Goal: Task Accomplishment & Management: Use online tool/utility

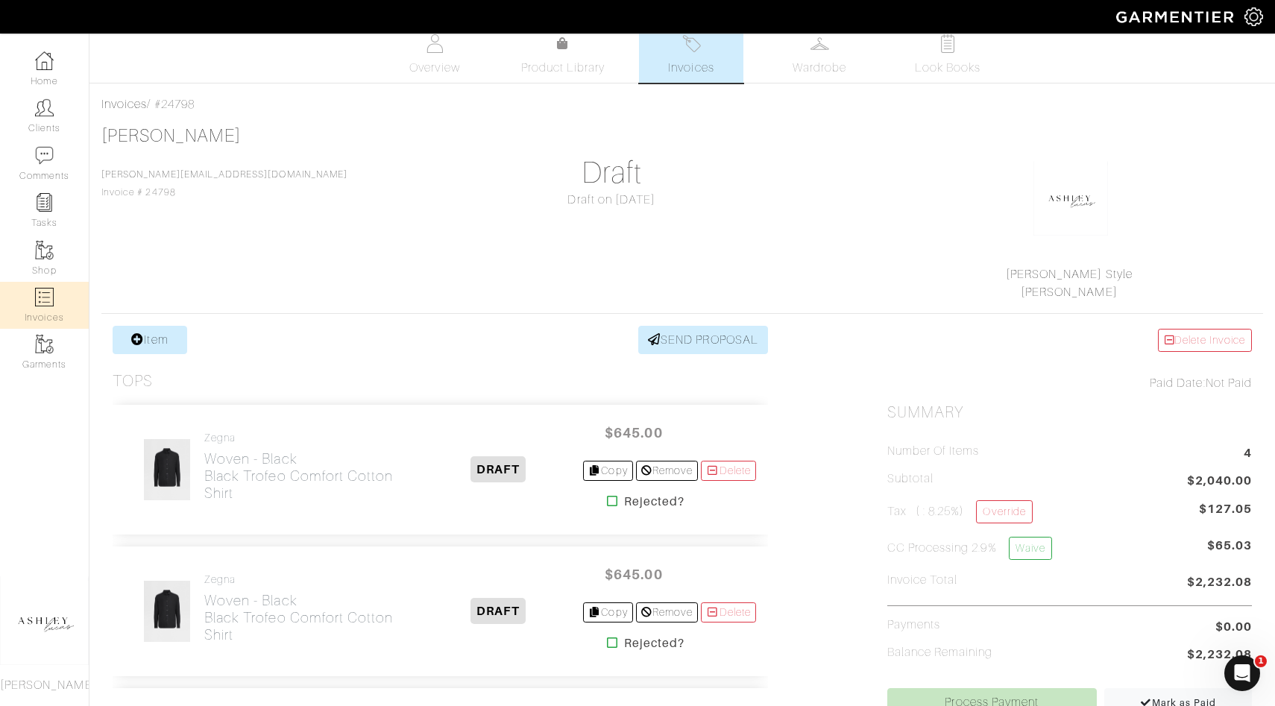
click at [40, 306] on img at bounding box center [44, 297] width 19 height 19
select select
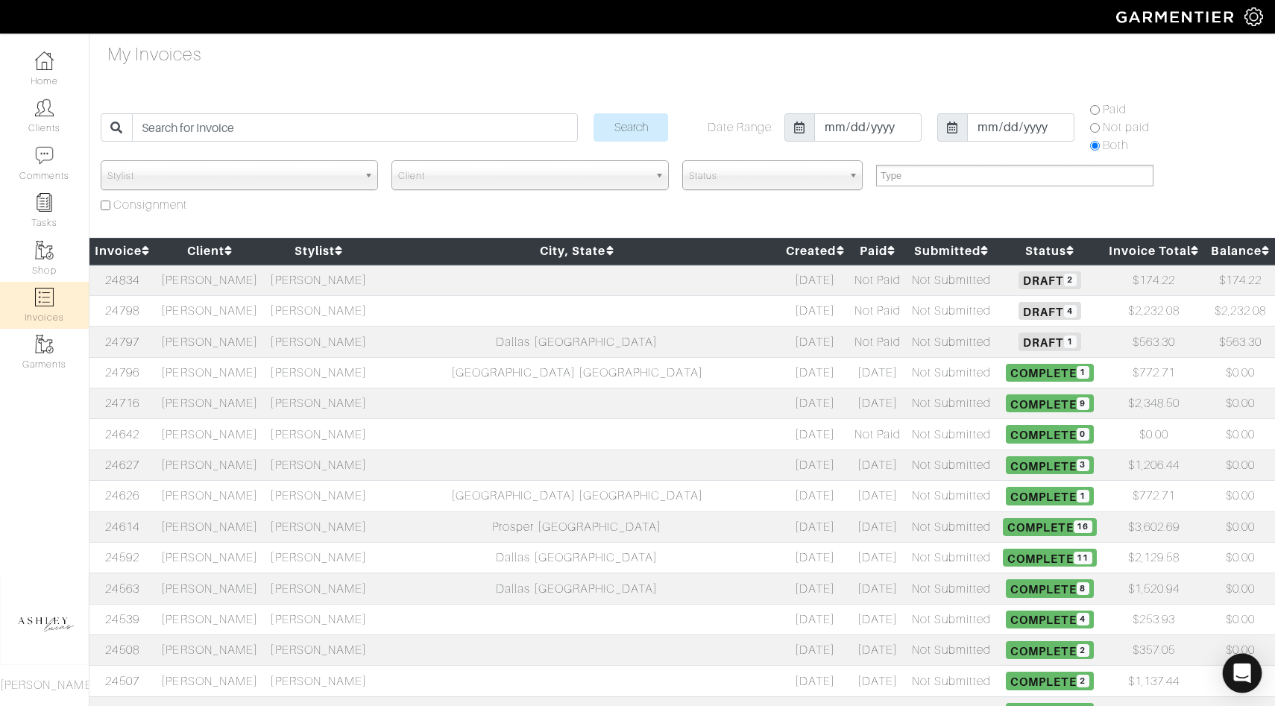
click at [1249, 669] on icon "Open Intercom Messenger" at bounding box center [1241, 672] width 19 height 19
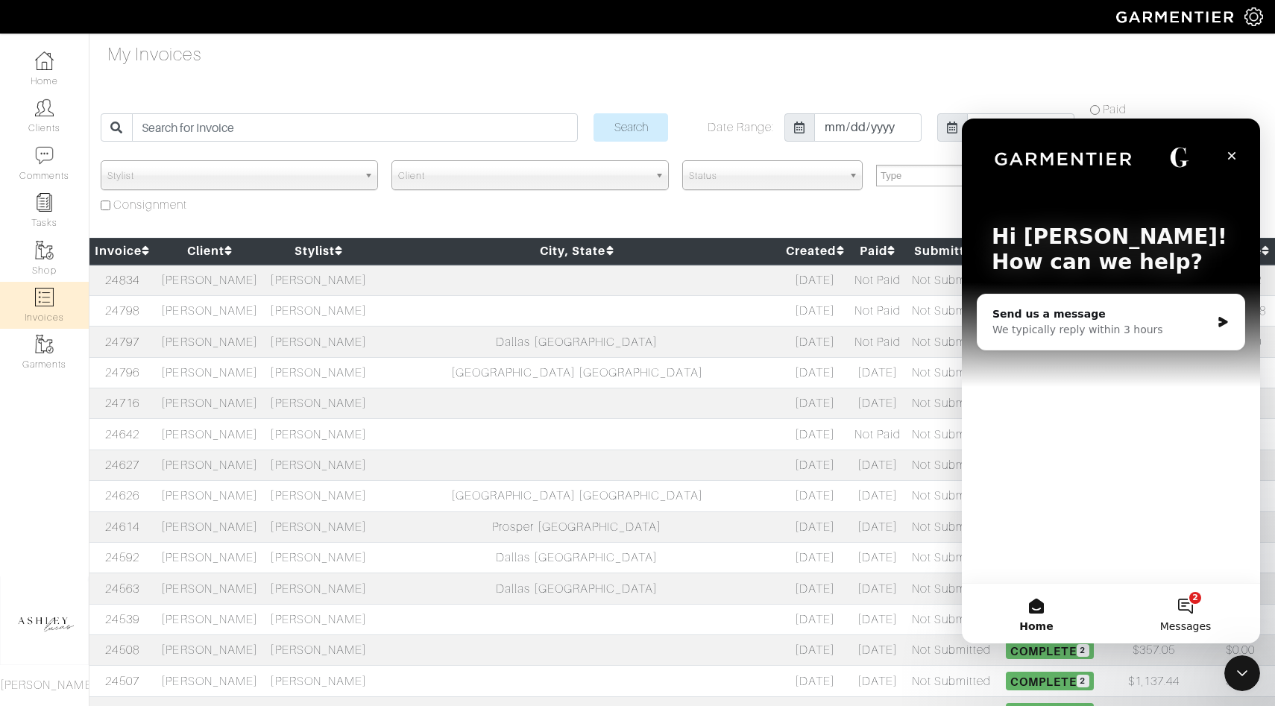
click at [1193, 607] on button "2 Messages" at bounding box center [1185, 614] width 149 height 60
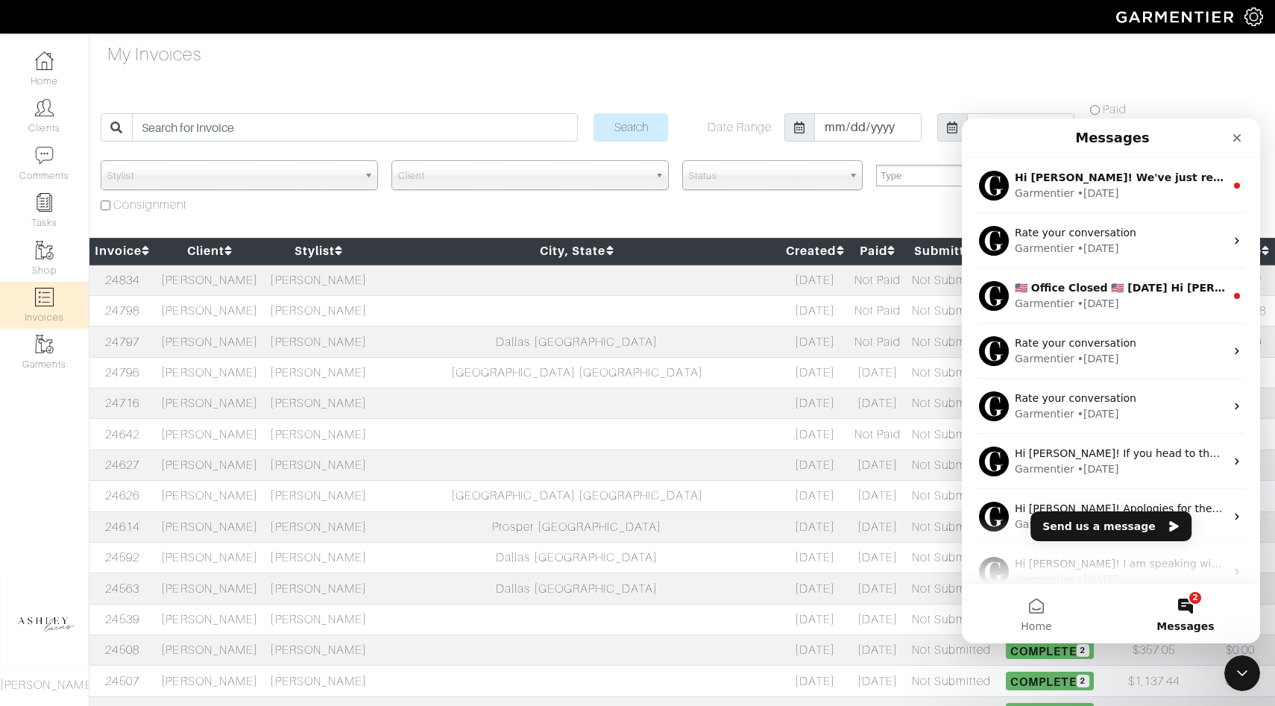
click at [274, 227] on div "My Invoices Search Date Range: 2018-01-10 2025-10-10 Paid Not paid Both Stylist…" at bounding box center [637, 558] width 1275 height 1035
click at [261, 401] on td "[PERSON_NAME]" at bounding box center [209, 403] width 109 height 31
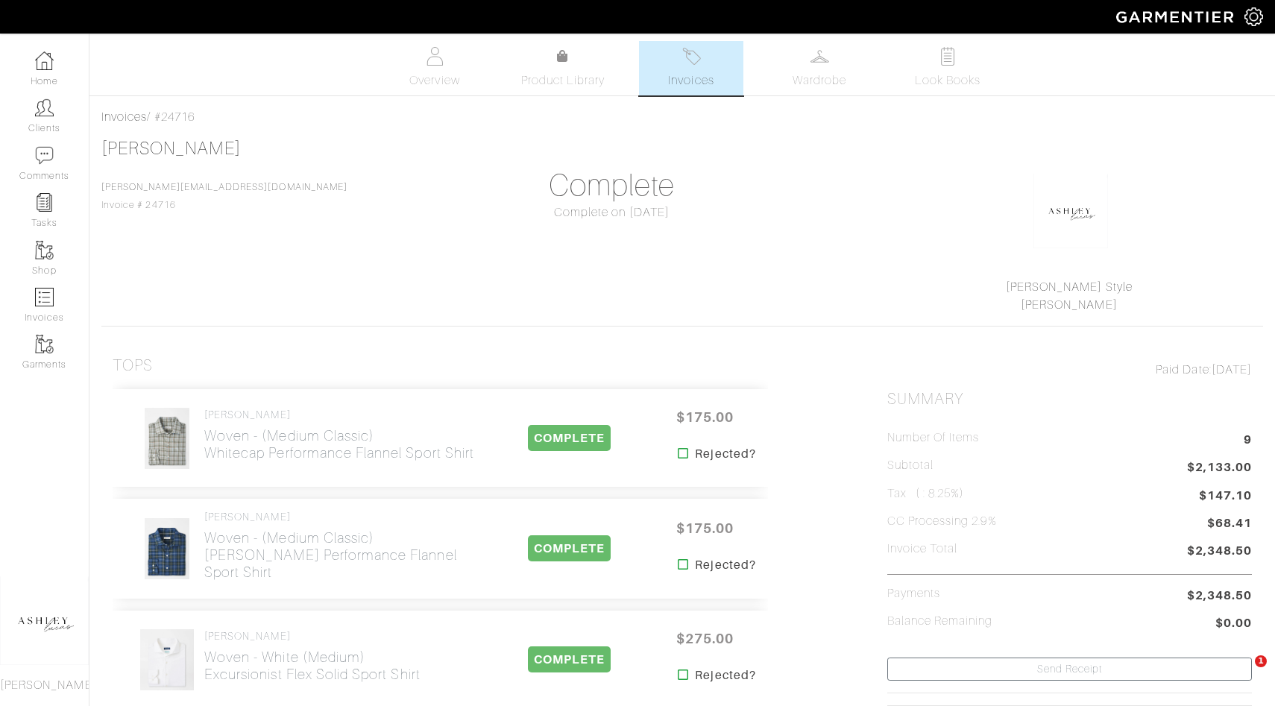
click at [682, 73] on span "Invoices" at bounding box center [690, 81] width 45 height 18
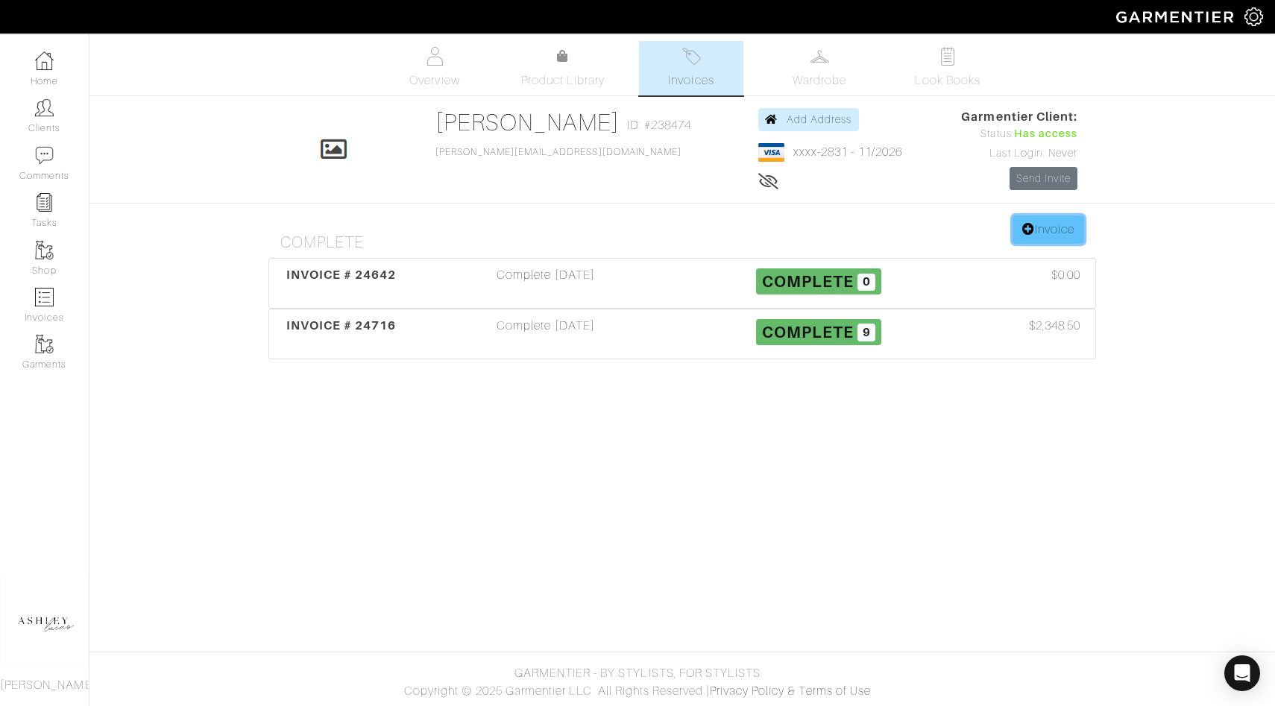
click at [1033, 231] on link "Invoice" at bounding box center [1048, 229] width 72 height 28
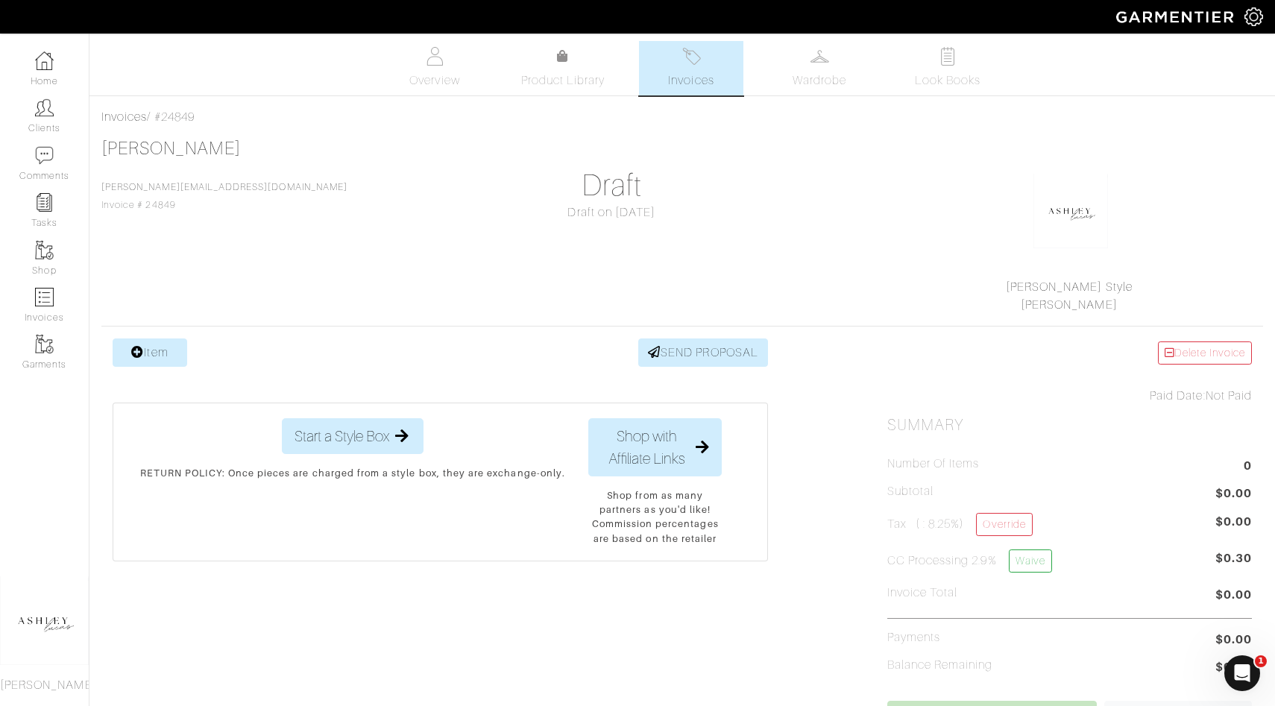
drag, startPoint x: 209, startPoint y: 119, endPoint x: 163, endPoint y: 119, distance: 45.5
click at [163, 119] on div "Invoices / #24849" at bounding box center [681, 117] width 1161 height 18
copy div "24849"
click at [42, 251] on img at bounding box center [44, 250] width 19 height 19
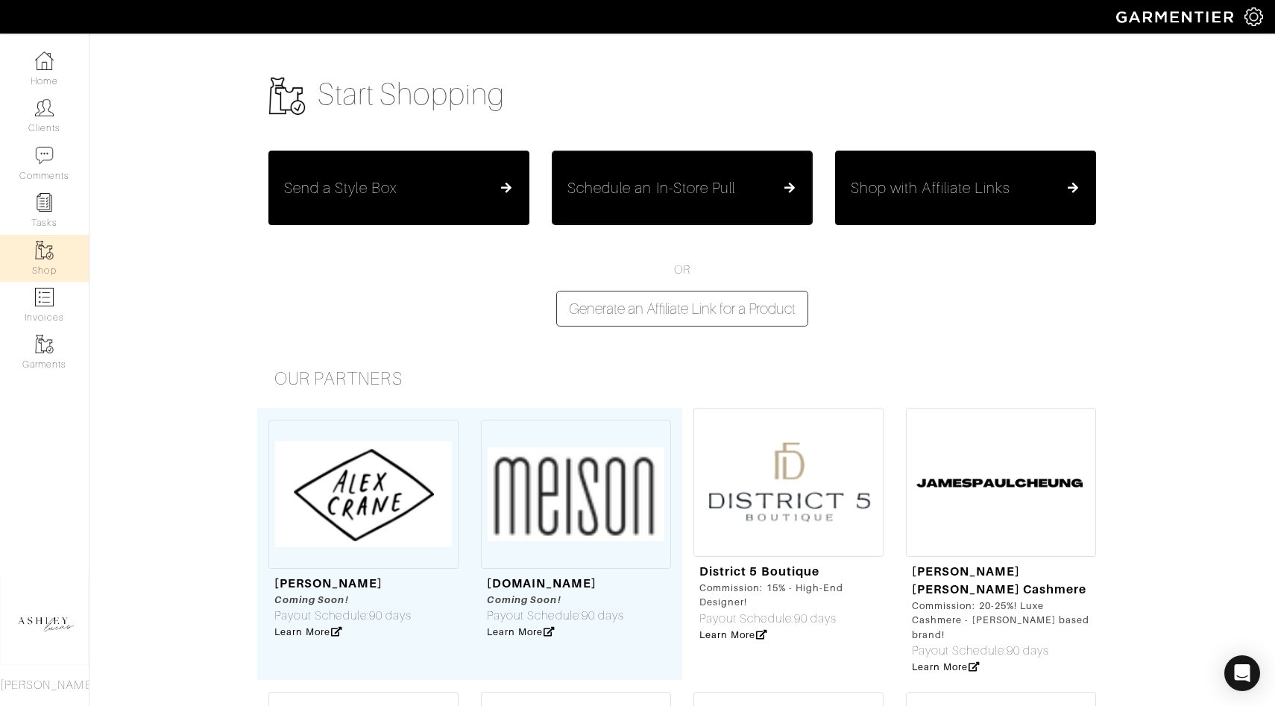
click at [665, 168] on button "Schedule an In-Store Pull" at bounding box center [682, 188] width 261 height 75
click at [678, 183] on h5 "Schedule an In-Store Pull" at bounding box center [651, 188] width 168 height 18
